Goal: Information Seeking & Learning: Compare options

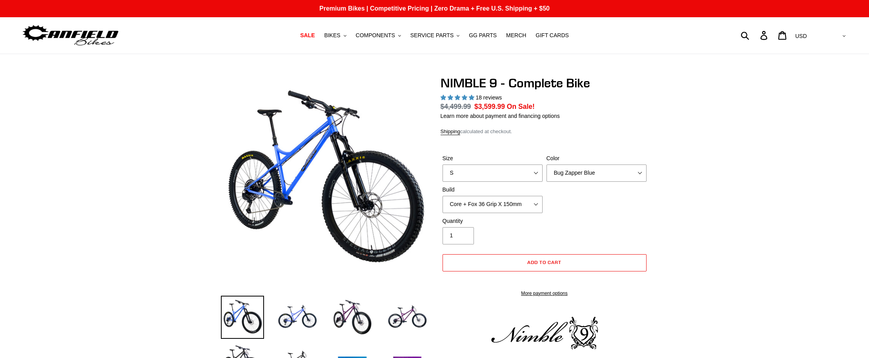
select select "highest-rating"
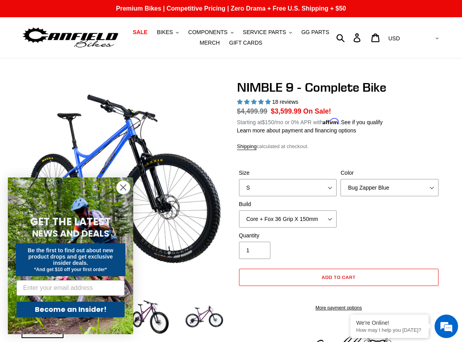
click at [124, 190] on circle "Close dialog" at bounding box center [123, 187] width 13 height 13
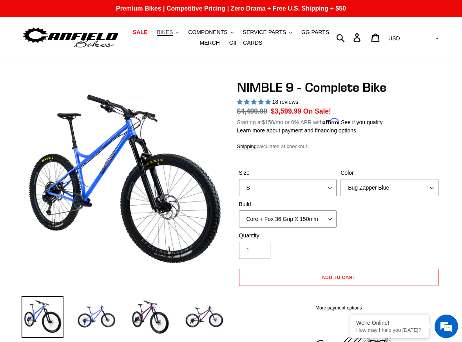
click at [173, 33] on span "BIKES" at bounding box center [165, 32] width 16 height 7
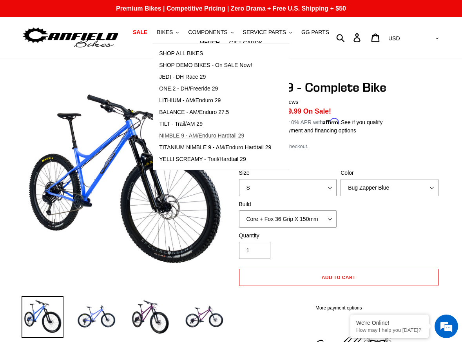
click at [185, 135] on span "NIMBLE 9 - AM/Enduro Hardtail 29" at bounding box center [201, 136] width 85 height 7
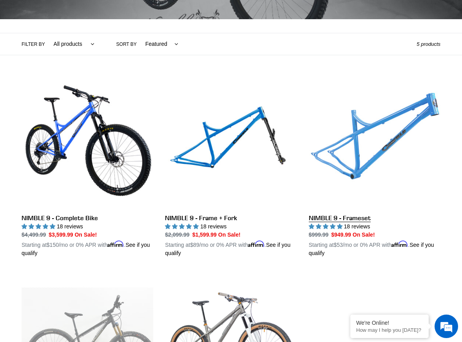
scroll to position [196, 0]
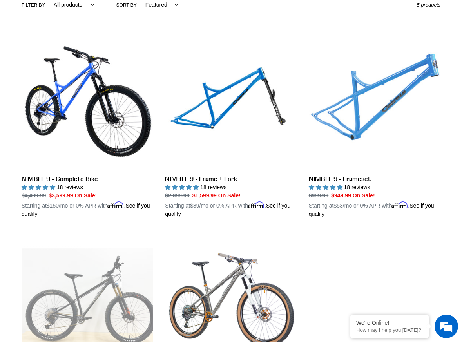
click at [373, 115] on link "NIMBLE 9 - Frameset" at bounding box center [375, 128] width 132 height 181
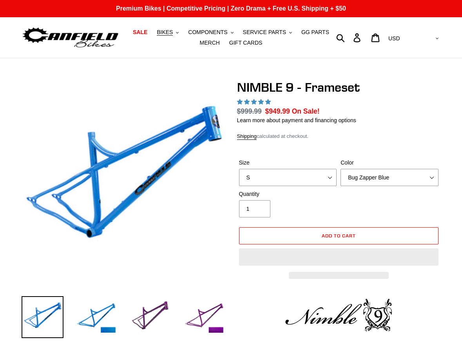
select select "highest-rating"
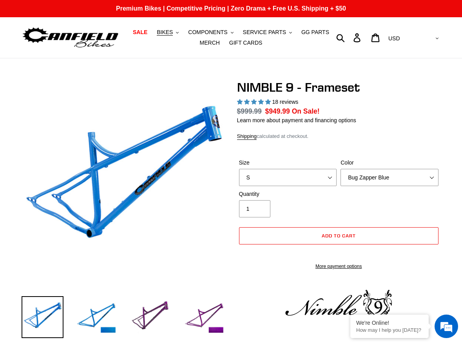
scroll to position [39, 0]
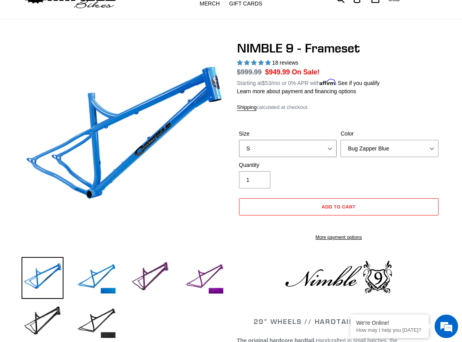
click at [328, 141] on select "S M L XL" at bounding box center [288, 148] width 98 height 17
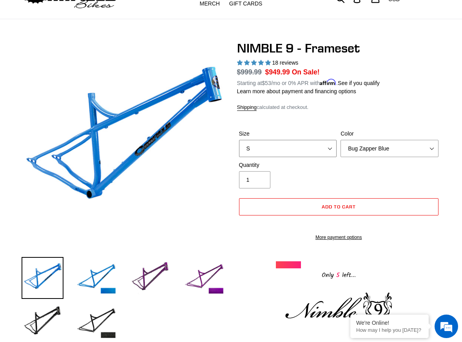
select select "L"
click at [239, 140] on select "S M L XL" at bounding box center [288, 148] width 98 height 17
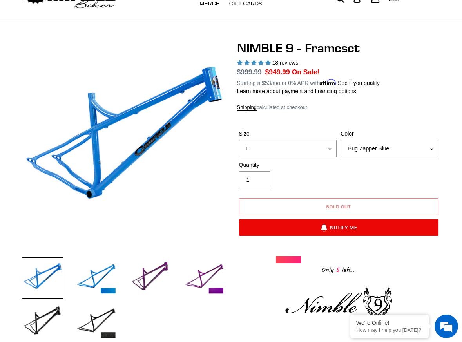
click at [382, 145] on select "Bug Zapper Blue Purple Haze -Sold Out Galaxy Black" at bounding box center [390, 148] width 98 height 17
click at [341, 140] on select "Bug Zapper Blue Purple Haze -Sold Out Galaxy Black" at bounding box center [390, 148] width 98 height 17
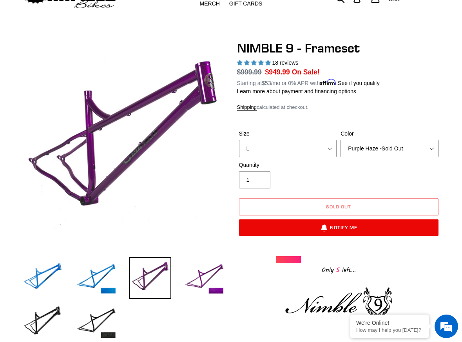
click at [379, 148] on select "Bug Zapper Blue Purple Haze -Sold Out Galaxy Black" at bounding box center [390, 148] width 98 height 17
select select "Galaxy Black"
click at [341, 140] on select "Bug Zapper Blue Purple Haze -Sold Out Galaxy Black" at bounding box center [390, 148] width 98 height 17
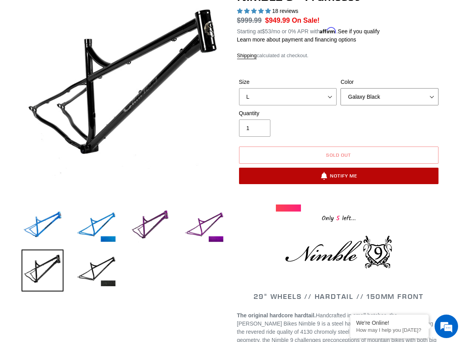
scroll to position [157, 0]
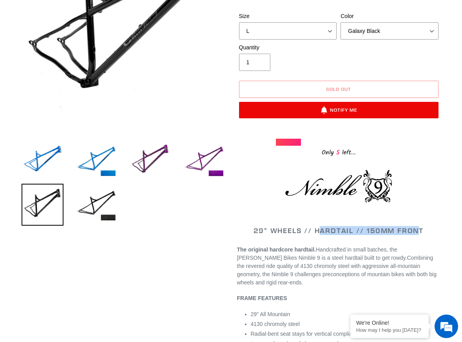
drag, startPoint x: 394, startPoint y: 230, endPoint x: 419, endPoint y: 230, distance: 25.1
click at [419, 230] on span "29" WHEELS // HARDTAIL // 150MM FRONT" at bounding box center [339, 230] width 170 height 9
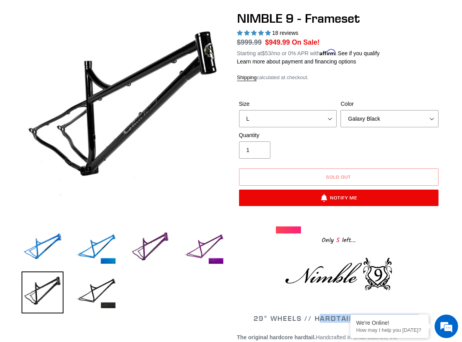
scroll to position [0, 0]
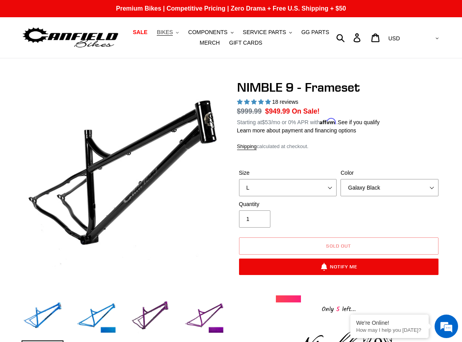
click at [166, 33] on span "BIKES" at bounding box center [165, 32] width 16 height 7
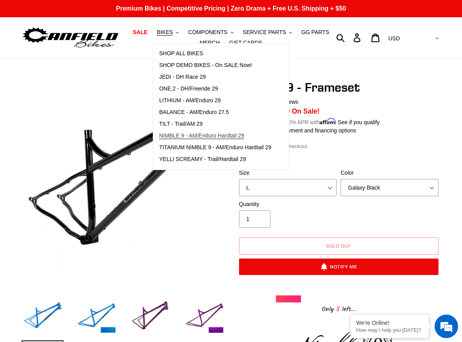
click at [192, 133] on span "NIMBLE 9 - AM/Enduro Hardtail 29" at bounding box center [201, 136] width 85 height 7
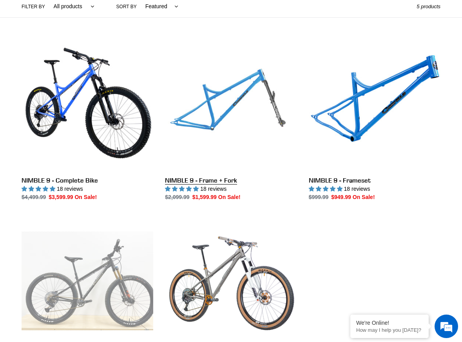
scroll to position [196, 0]
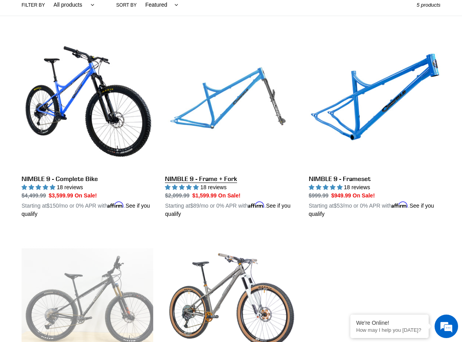
click at [202, 127] on link "NIMBLE 9 - Frame + Fork" at bounding box center [231, 128] width 132 height 181
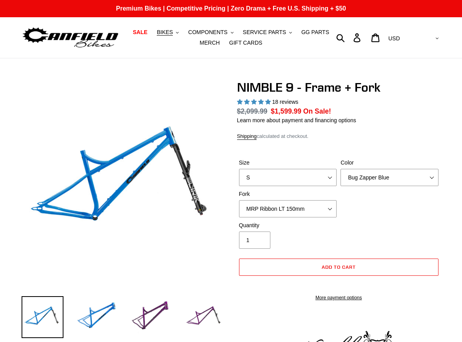
select select "highest-rating"
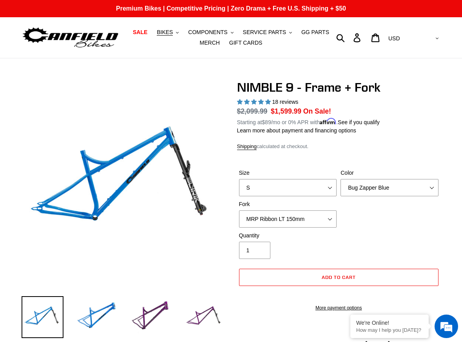
scroll to position [39, 0]
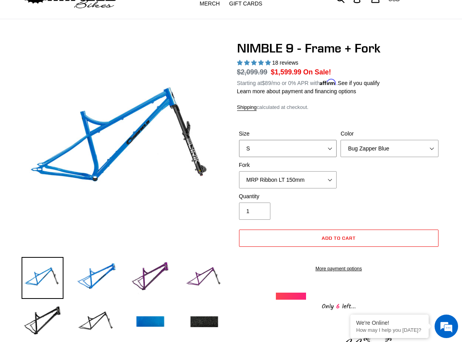
click at [300, 150] on select "S M L XL" at bounding box center [288, 148] width 98 height 17
select select "L"
click at [239, 140] on select "S M L XL" at bounding box center [288, 148] width 98 height 17
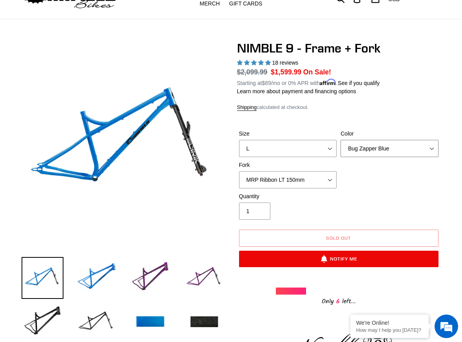
click at [380, 148] on select "Bug Zapper Blue Purple Haze - Sold Out Galaxy Black" at bounding box center [390, 148] width 98 height 17
click at [341, 140] on select "Bug Zapper Blue Purple Haze - Sold Out Galaxy Black" at bounding box center [390, 148] width 98 height 17
click at [389, 152] on select "Bug Zapper Blue Purple Haze - Sold Out Galaxy Black" at bounding box center [390, 148] width 98 height 17
select select "Galaxy Black"
click at [341, 140] on select "Bug Zapper Blue Purple Haze - Sold Out Galaxy Black" at bounding box center [390, 148] width 98 height 17
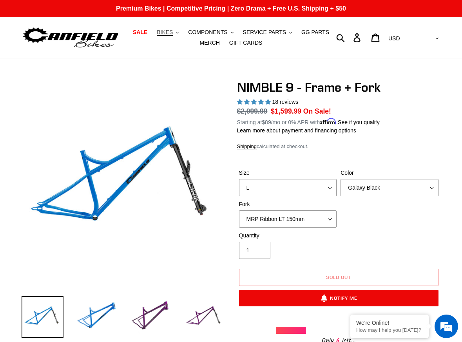
click at [179, 33] on button "BIKES .cls-1{fill:#231f20}" at bounding box center [168, 32] width 30 height 11
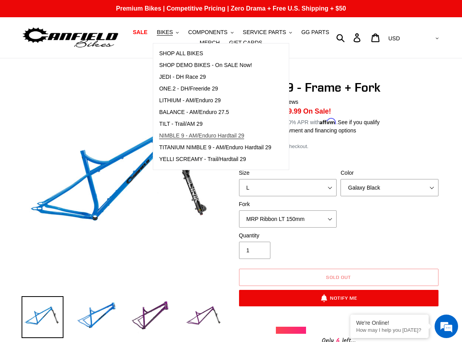
click at [195, 135] on span "NIMBLE 9 - AM/Enduro Hardtail 29" at bounding box center [201, 136] width 85 height 7
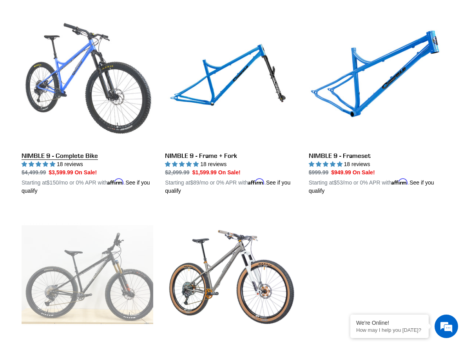
scroll to position [314, 0]
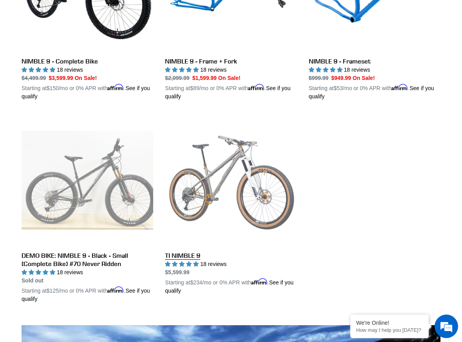
click at [228, 180] on link "TI NIMBLE 9" at bounding box center [231, 205] width 132 height 181
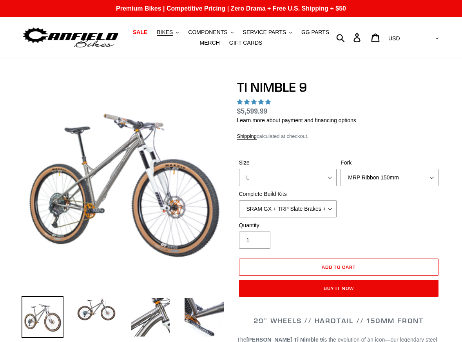
select select "highest-rating"
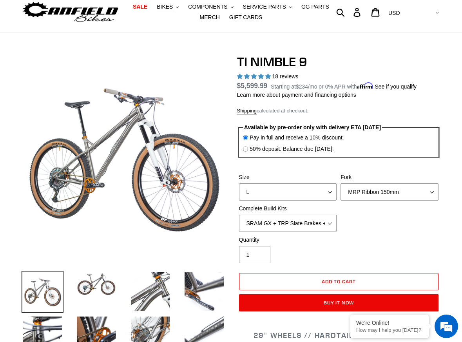
scroll to position [39, 0]
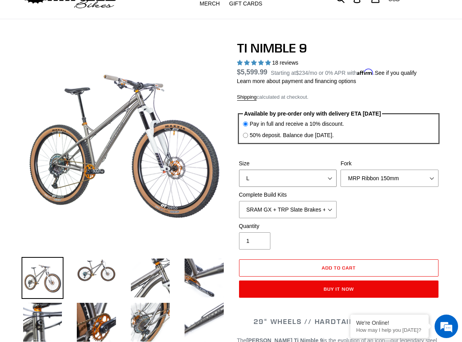
click at [327, 182] on select "S M L XL / XXL (Specify at checkout)" at bounding box center [288, 178] width 98 height 17
click at [329, 210] on select "SRAM GX + TRP Slate Brakes + Rotors + e13 LG-1 Wheels SHIMANO XT + SHIMANO brak…" at bounding box center [288, 209] width 98 height 17
click at [365, 208] on div "Size S M L XL / XXL (Specify at checkout) Fork MRP Ribbon 150mm RockShox Lyrik …" at bounding box center [339, 191] width 204 height 63
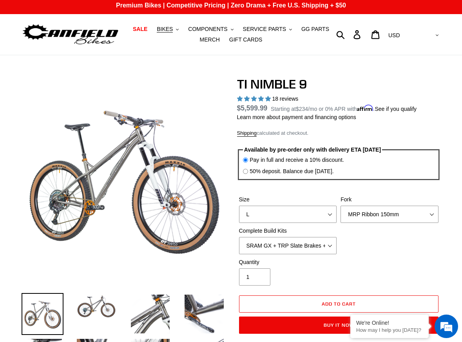
scroll to position [0, 0]
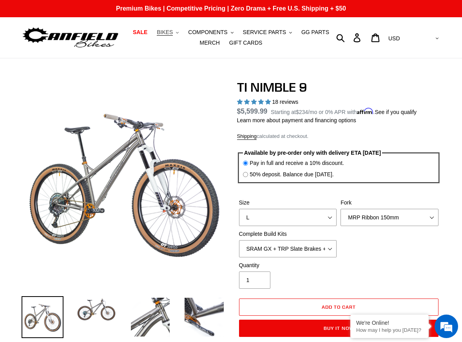
click at [166, 28] on button "BIKES .cls-1{fill:#231f20}" at bounding box center [168, 32] width 30 height 11
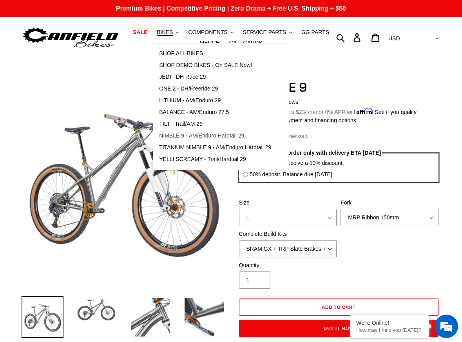
click at [188, 134] on span "NIMBLE 9 - AM/Enduro Hardtail 29" at bounding box center [201, 136] width 85 height 7
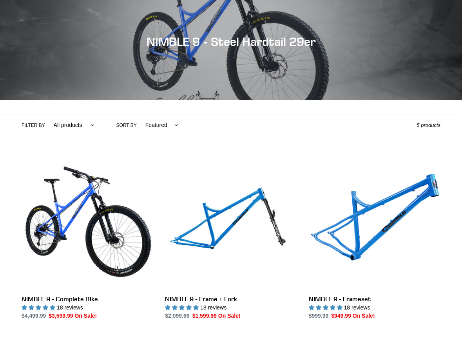
scroll to position [196, 0]
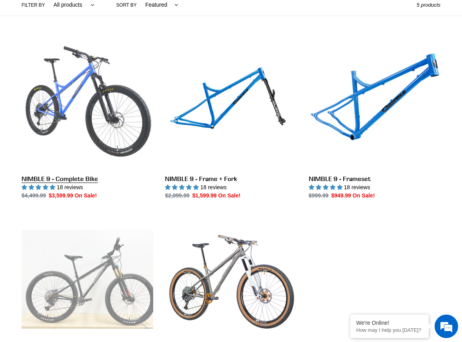
click at [85, 104] on link "NIMBLE 9 - Complete Bike" at bounding box center [88, 119] width 132 height 162
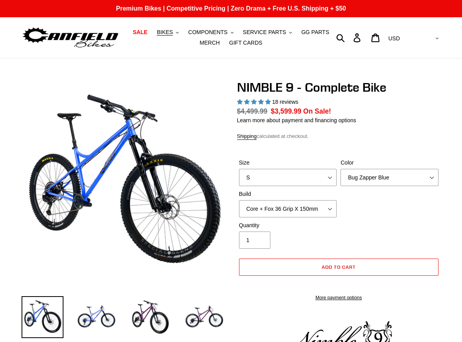
select select "highest-rating"
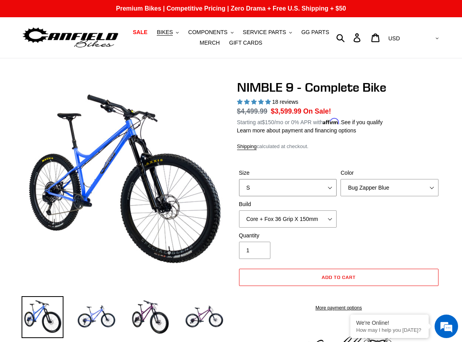
drag, startPoint x: 289, startPoint y: 179, endPoint x: 285, endPoint y: 184, distance: 6.4
click at [289, 179] on select "S M L XL" at bounding box center [288, 187] width 98 height 17
select select "L"
click at [239, 179] on select "S M L XL" at bounding box center [288, 187] width 98 height 17
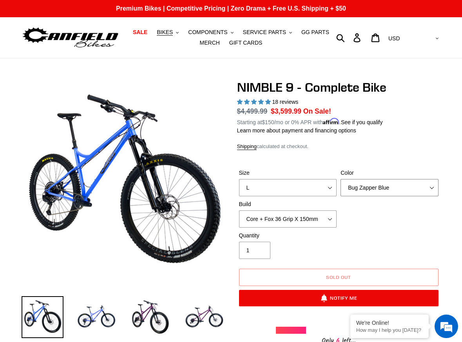
click at [366, 184] on select "Bug Zapper Blue Purple Haze - Sold Out Galaxy Black" at bounding box center [390, 187] width 98 height 17
click at [341, 179] on select "Bug Zapper Blue Purple Haze - Sold Out Galaxy Black" at bounding box center [390, 187] width 98 height 17
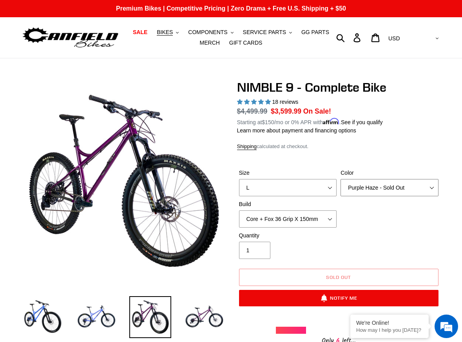
click at [374, 193] on select "Bug Zapper Blue Purple Haze - Sold Out Galaxy Black" at bounding box center [390, 187] width 98 height 17
select select "Galaxy Black"
click at [341, 179] on select "Bug Zapper Blue Purple Haze - Sold Out Galaxy Black" at bounding box center [390, 187] width 98 height 17
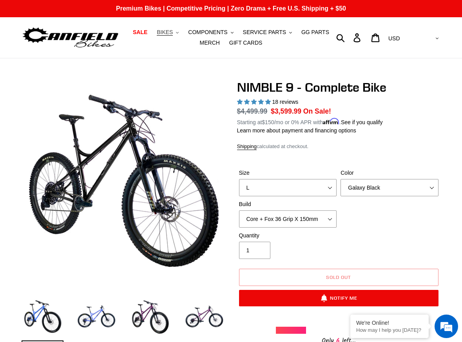
click at [166, 32] on span "BIKES" at bounding box center [165, 32] width 16 height 7
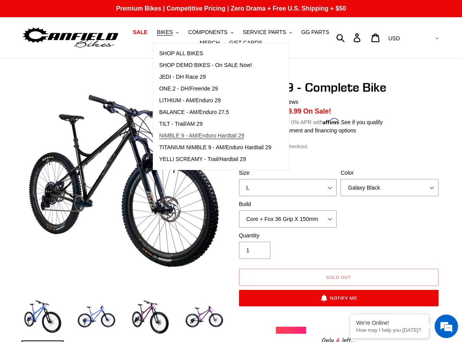
click at [187, 138] on span "NIMBLE 9 - AM/Enduro Hardtail 29" at bounding box center [201, 136] width 85 height 7
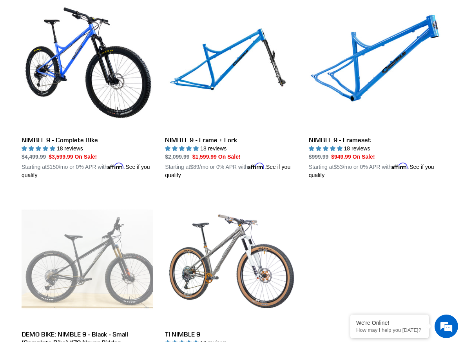
scroll to position [235, 0]
